Goal: Task Accomplishment & Management: Manage account settings

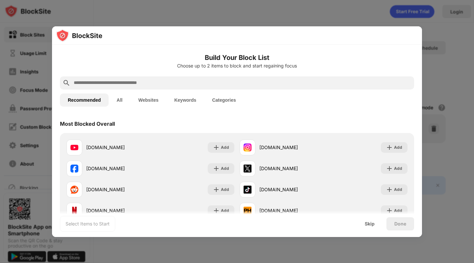
click at [246, 83] on input "text" at bounding box center [242, 83] width 338 height 8
paste input "**********"
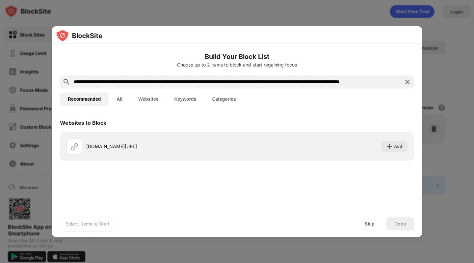
scroll to position [0, 12]
type input "**********"
click at [397, 142] on div "Add" at bounding box center [394, 146] width 27 height 11
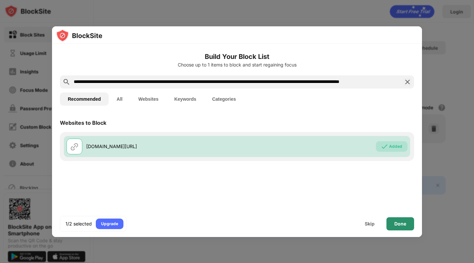
click at [409, 226] on div "Done" at bounding box center [400, 223] width 28 height 13
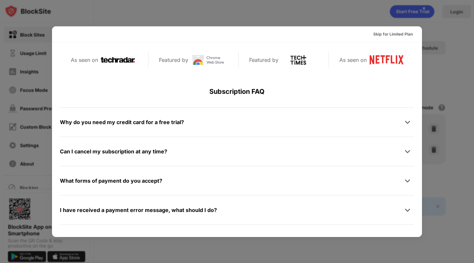
scroll to position [320, 0]
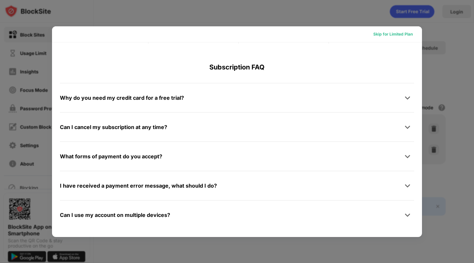
click at [389, 32] on div "Skip for Limited Plan" at bounding box center [392, 34] width 39 height 7
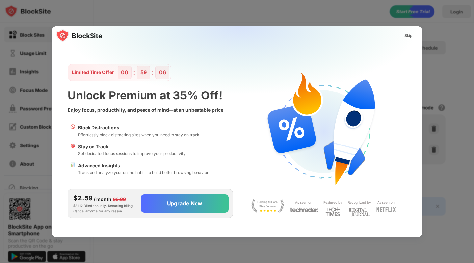
scroll to position [0, 0]
click at [403, 34] on div "Skip" at bounding box center [408, 35] width 19 height 11
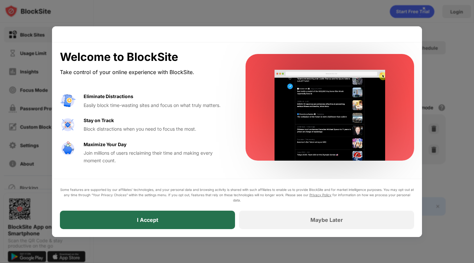
click at [215, 215] on div "I Accept" at bounding box center [147, 219] width 175 height 18
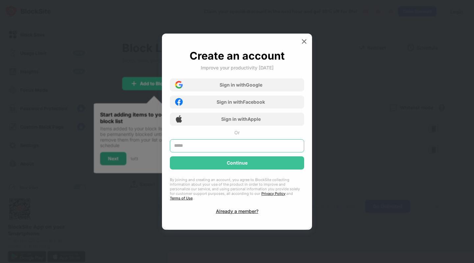
click at [250, 148] on input "text" at bounding box center [237, 145] width 134 height 13
click at [241, 86] on div "Sign in with Google" at bounding box center [240, 85] width 43 height 6
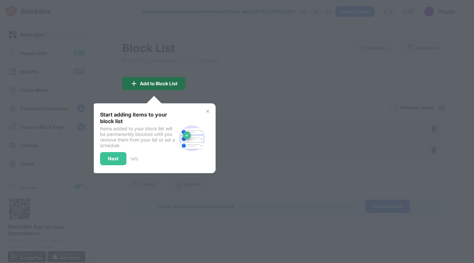
click at [148, 85] on div "Add to Block List" at bounding box center [158, 83] width 37 height 5
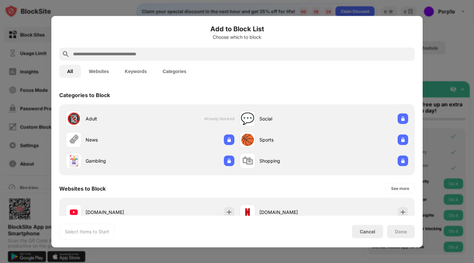
click at [435, 42] on div at bounding box center [237, 131] width 474 height 263
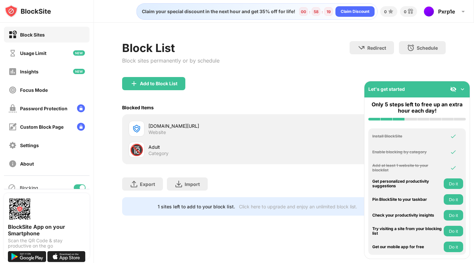
click at [459, 87] on img at bounding box center [462, 89] width 7 height 7
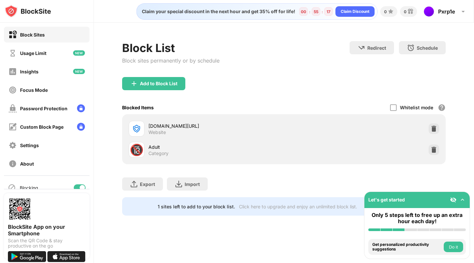
click at [235, 83] on div "Add to Block List" at bounding box center [283, 89] width 323 height 24
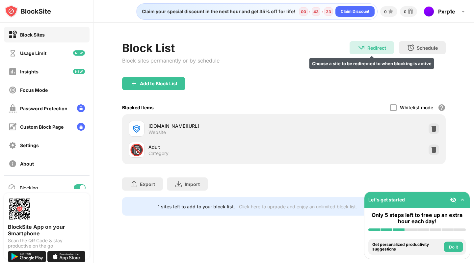
click at [374, 46] on div "Redirect" at bounding box center [376, 48] width 19 height 6
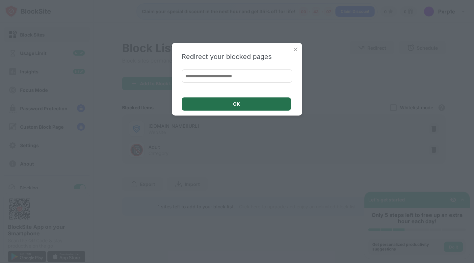
click at [258, 106] on div "OK" at bounding box center [236, 103] width 109 height 13
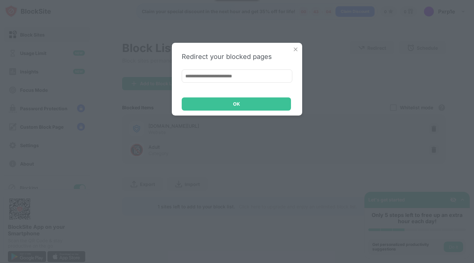
click at [297, 43] on div "Redirect your blocked pages OK" at bounding box center [237, 79] width 130 height 73
click at [295, 49] on img at bounding box center [295, 49] width 7 height 7
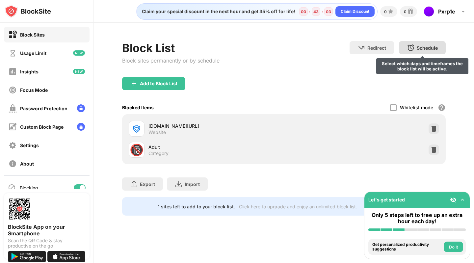
click at [407, 50] on img at bounding box center [411, 48] width 8 height 8
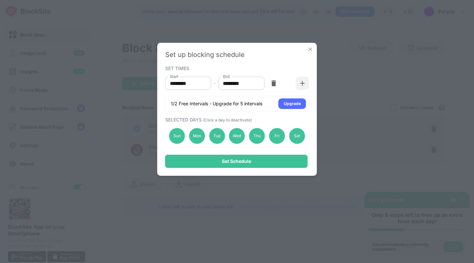
click at [291, 136] on div "Sat" at bounding box center [297, 136] width 16 height 16
click at [276, 138] on div "Fri" at bounding box center [277, 136] width 16 height 16
click at [256, 136] on div "Thu" at bounding box center [257, 136] width 16 height 16
click at [236, 136] on div "Wed" at bounding box center [237, 136] width 16 height 16
click at [218, 140] on div "Tue" at bounding box center [217, 136] width 16 height 16
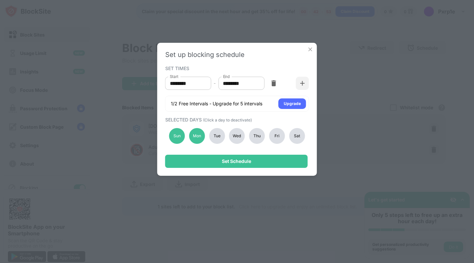
click at [198, 136] on div "Mon" at bounding box center [197, 136] width 16 height 16
click at [178, 133] on div "Sun" at bounding box center [177, 136] width 16 height 16
drag, startPoint x: 206, startPoint y: 85, endPoint x: 172, endPoint y: 87, distance: 34.3
click at [172, 87] on div "******** Start" at bounding box center [188, 83] width 46 height 13
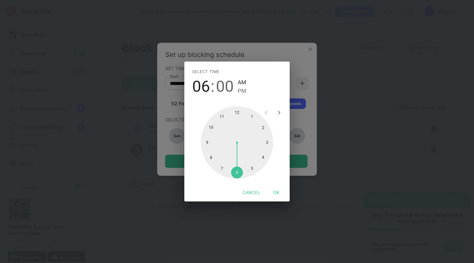
type input "********"
drag, startPoint x: 214, startPoint y: 129, endPoint x: 252, endPoint y: 169, distance: 55.6
click at [252, 169] on div at bounding box center [237, 142] width 72 height 72
click at [274, 190] on button "OK" at bounding box center [276, 192] width 21 height 12
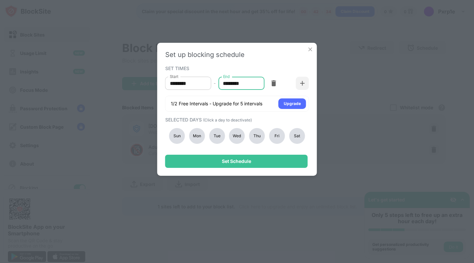
click at [247, 85] on input "********" at bounding box center [238, 83] width 41 height 13
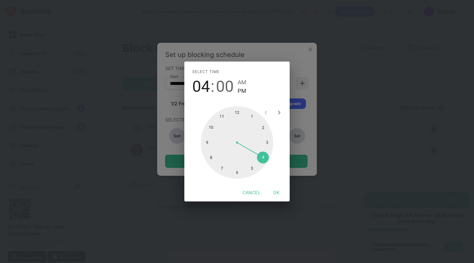
drag, startPoint x: 251, startPoint y: 117, endPoint x: 261, endPoint y: 160, distance: 44.2
click at [261, 160] on div at bounding box center [237, 142] width 72 height 72
click at [244, 85] on span "AM" at bounding box center [241, 82] width 9 height 9
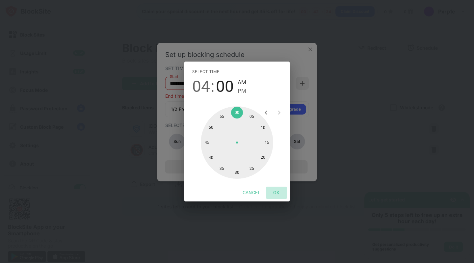
click at [278, 192] on button "OK" at bounding box center [276, 192] width 21 height 12
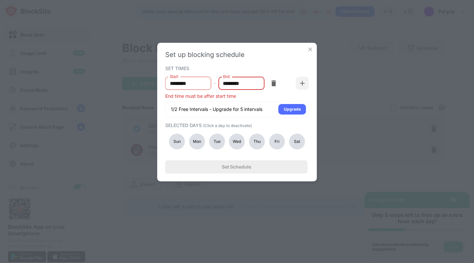
click at [255, 84] on input "********" at bounding box center [238, 83] width 41 height 13
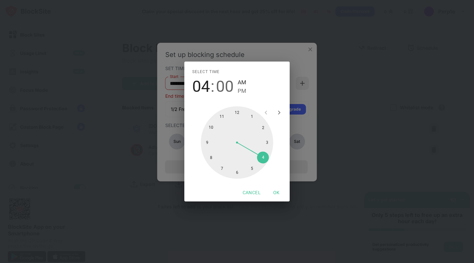
click at [262, 157] on div at bounding box center [237, 142] width 72 height 72
click at [312, 133] on div "Select time 04 : 20 AM PM 05 10 15 20 25 30 35 40 45 50 55 00 Cancel OK" at bounding box center [237, 131] width 474 height 263
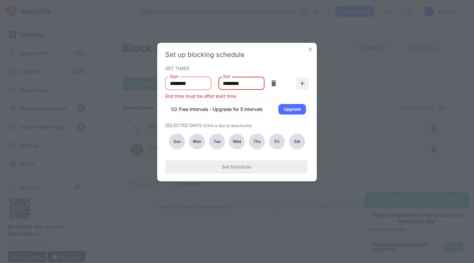
click at [261, 86] on div "******** End" at bounding box center [241, 83] width 46 height 13
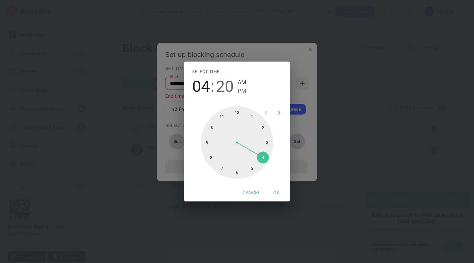
drag, startPoint x: 264, startPoint y: 154, endPoint x: 260, endPoint y: 161, distance: 7.9
click at [260, 161] on div at bounding box center [237, 142] width 72 height 72
click at [243, 92] on span "PM" at bounding box center [241, 90] width 9 height 9
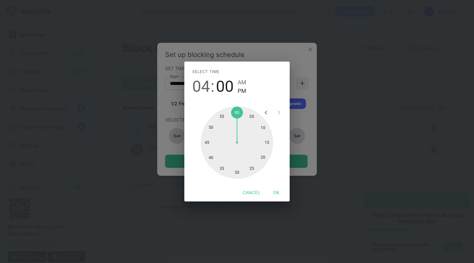
drag, startPoint x: 260, startPoint y: 157, endPoint x: 236, endPoint y: 109, distance: 53.4
click at [236, 109] on div at bounding box center [237, 142] width 72 height 72
drag, startPoint x: 236, startPoint y: 111, endPoint x: 237, endPoint y: 115, distance: 4.4
click at [237, 115] on div at bounding box center [237, 142] width 72 height 72
click at [204, 81] on span "04" at bounding box center [201, 86] width 18 height 18
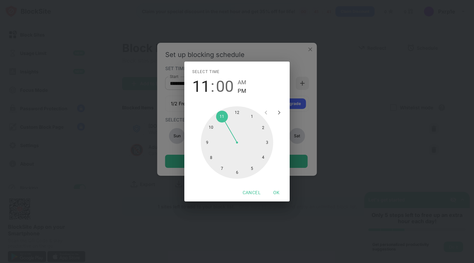
type input "********"
drag, startPoint x: 261, startPoint y: 158, endPoint x: 233, endPoint y: 107, distance: 57.7
click at [233, 107] on div at bounding box center [237, 142] width 72 height 72
click at [273, 190] on button "OK" at bounding box center [276, 192] width 21 height 12
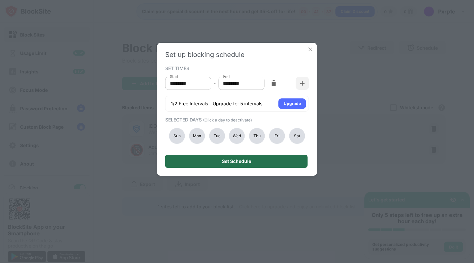
click at [255, 163] on div "Set Schedule" at bounding box center [236, 161] width 142 height 13
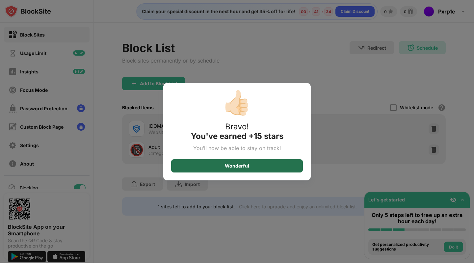
click at [280, 166] on div "Wonderful" at bounding box center [237, 165] width 132 height 13
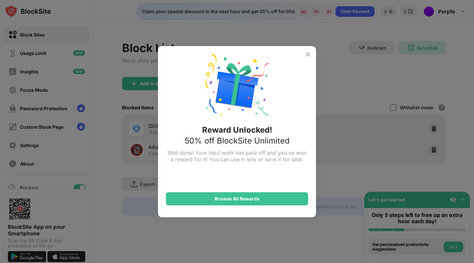
click at [311, 52] on img at bounding box center [308, 54] width 8 height 8
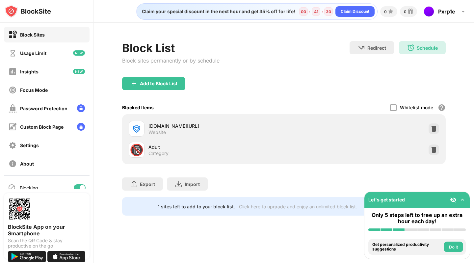
click at [306, 60] on div "Block List Block sites permanently or by schedule Redirect Choose a site to be …" at bounding box center [283, 59] width 323 height 36
